Goal: Find specific page/section

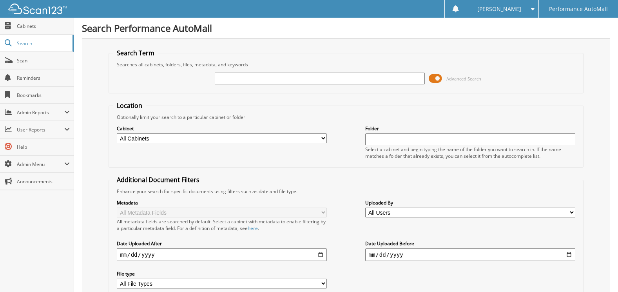
click at [258, 80] on input "text" at bounding box center [320, 79] width 210 height 12
paste input "PR562179"
type input "PR562179"
click at [571, 8] on span "Performance AutoMall" at bounding box center [578, 9] width 59 height 5
